Goal: Transaction & Acquisition: Purchase product/service

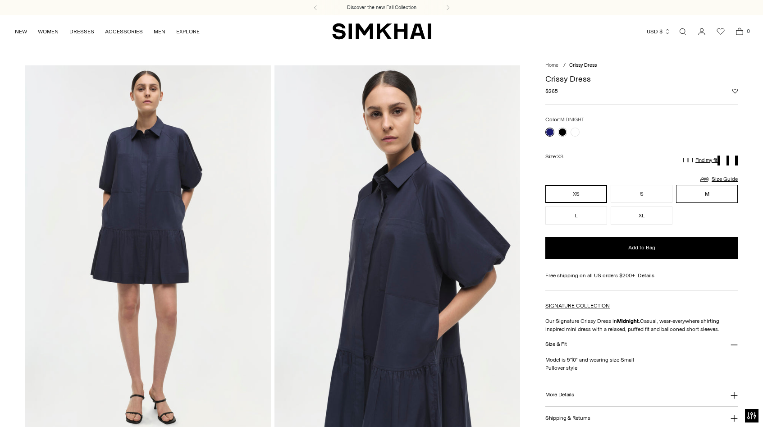
click at [721, 193] on button "M" at bounding box center [707, 194] width 62 height 18
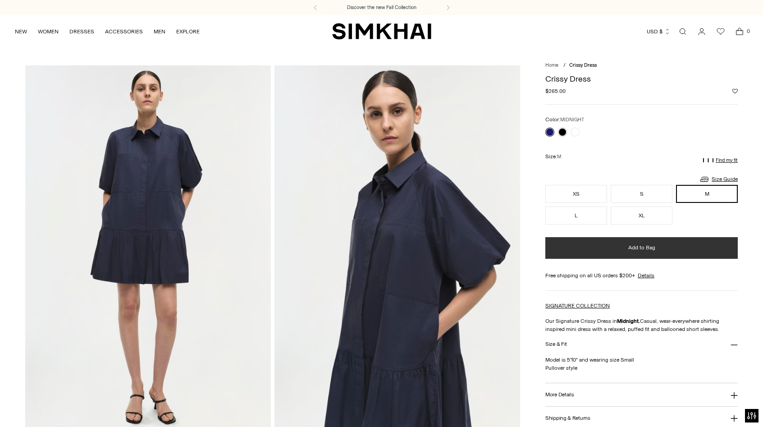
click at [639, 257] on button "Add to Bag" at bounding box center [641, 248] width 192 height 22
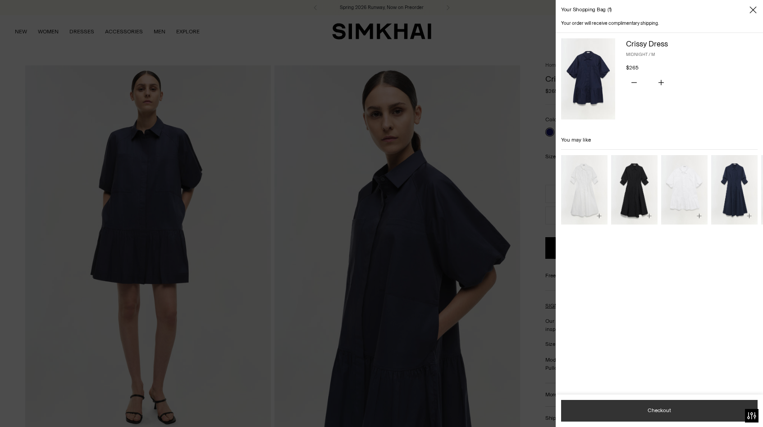
click at [637, 416] on button "Checkout" at bounding box center [659, 411] width 196 height 22
